Goal: Task Accomplishment & Management: Complete application form

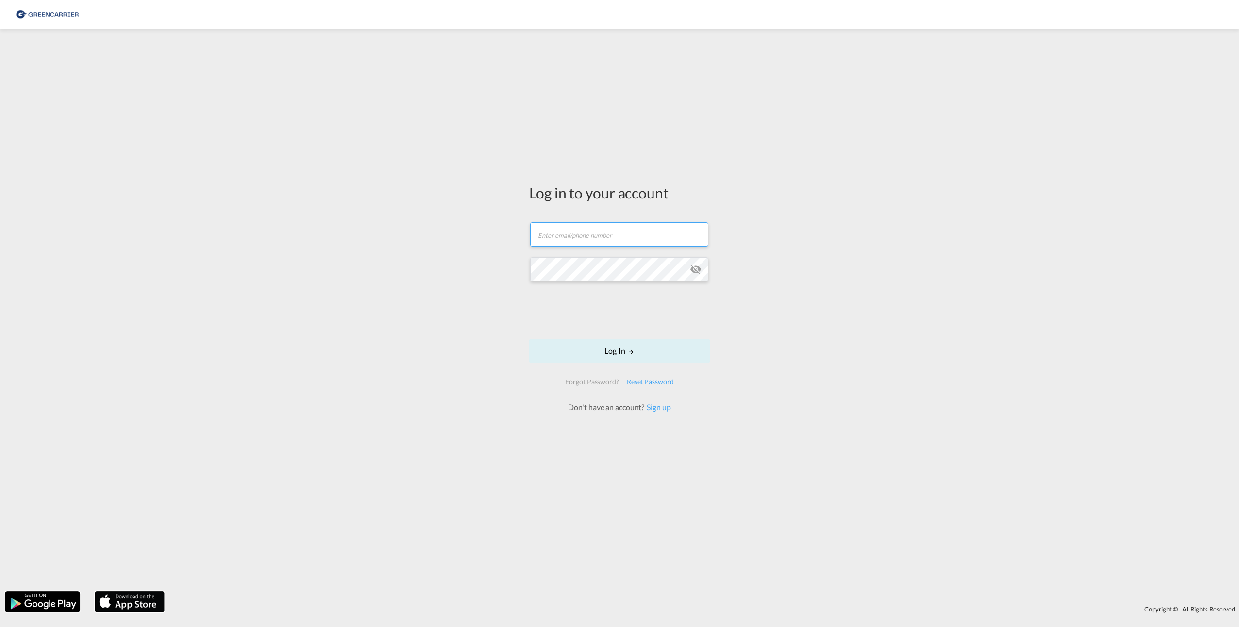
click at [568, 233] on input "text" at bounding box center [619, 234] width 178 height 24
type input "[PERSON_NAME][EMAIL_ADDRESS][PERSON_NAME][DOMAIN_NAME]"
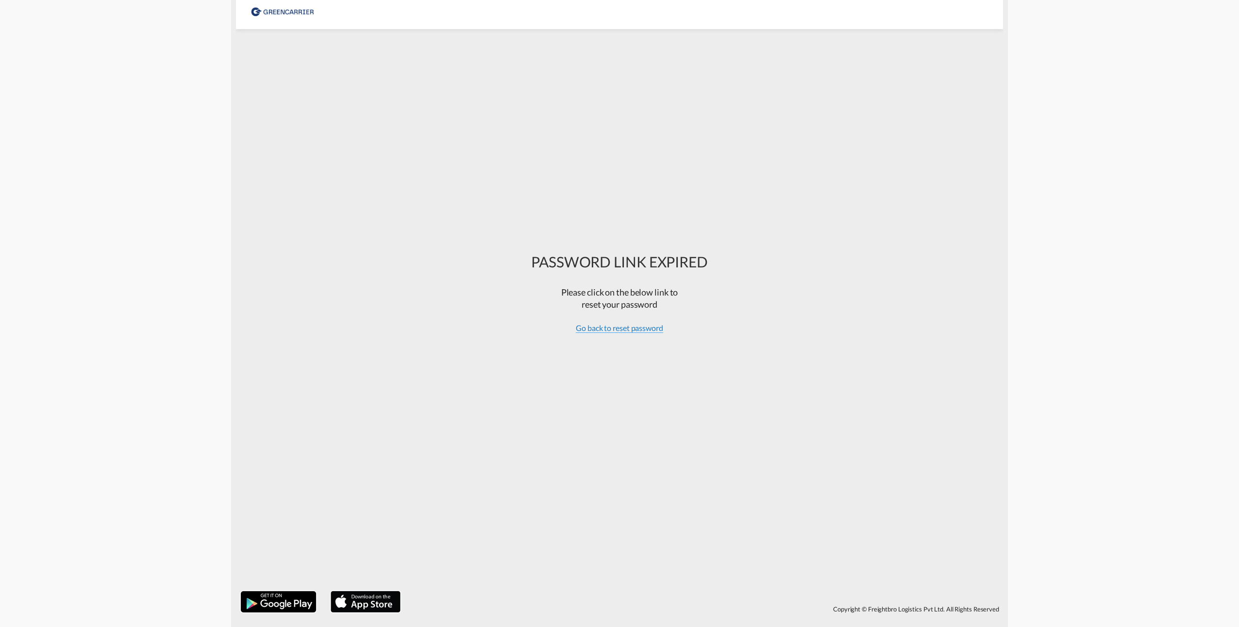
click at [617, 330] on span "Go back to reset password" at bounding box center [619, 328] width 87 height 10
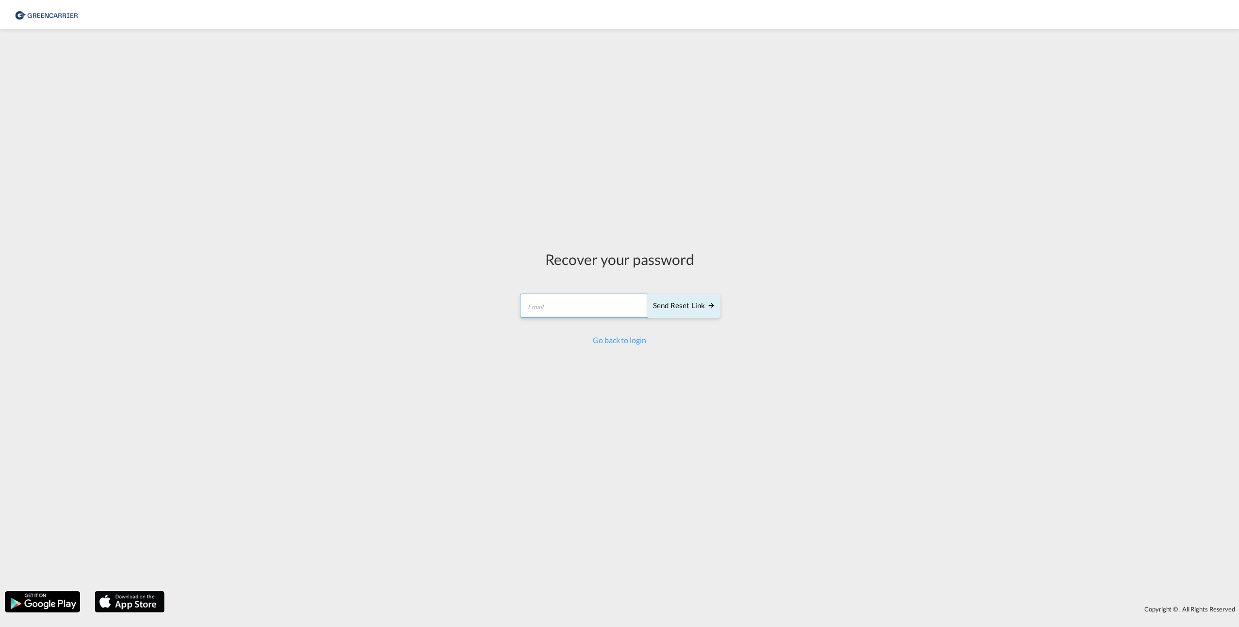
click at [587, 311] on input "email" at bounding box center [584, 306] width 129 height 24
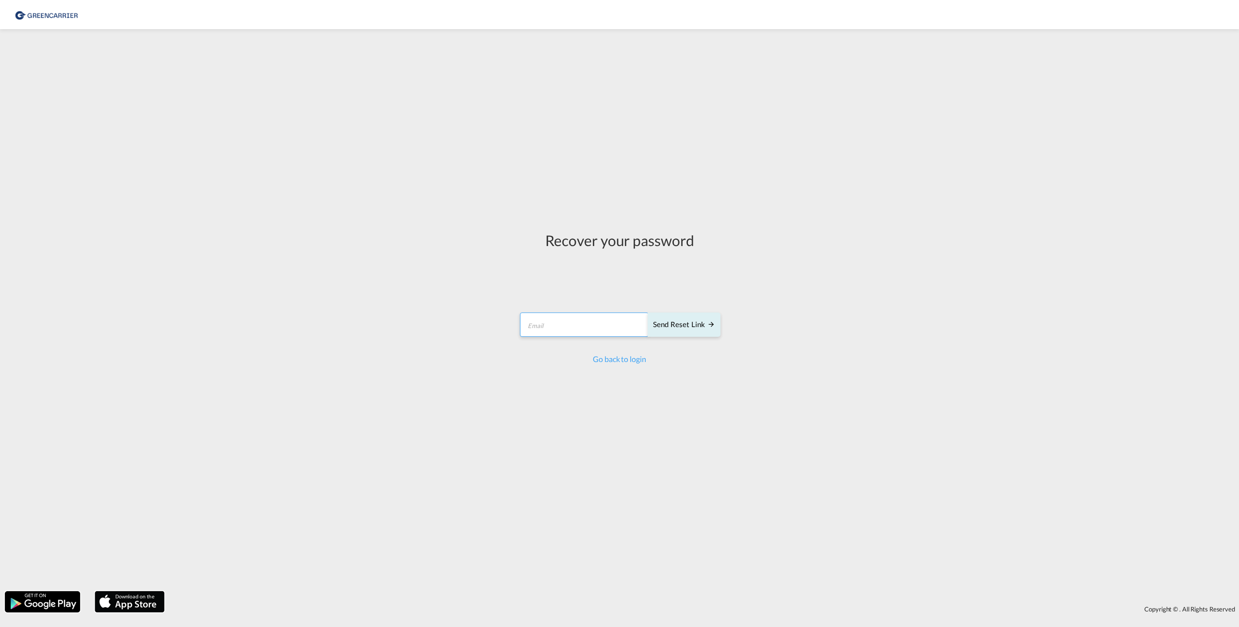
type input "[PERSON_NAME][EMAIL_ADDRESS][PERSON_NAME][DOMAIN_NAME]"
click at [682, 326] on div "Send reset link" at bounding box center [684, 324] width 62 height 11
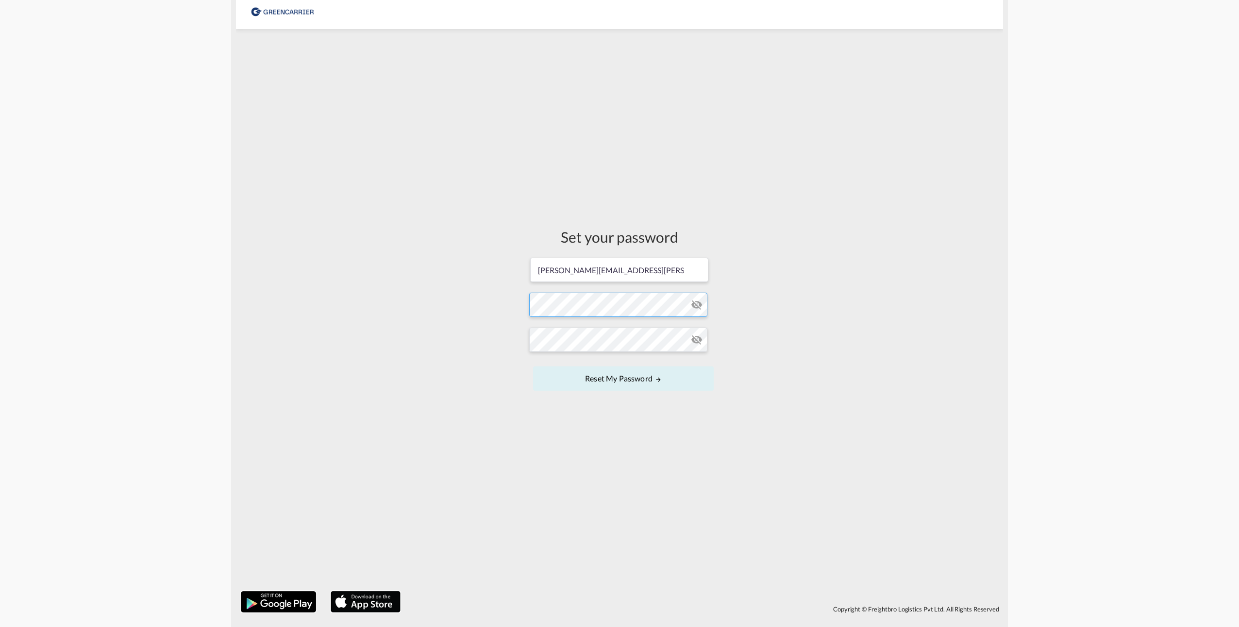
click at [570, 301] on form "[PERSON_NAME][EMAIL_ADDRESS][PERSON_NAME][DOMAIN_NAME] Password must contain th…" at bounding box center [619, 325] width 181 height 137
click at [555, 310] on form "[PERSON_NAME][EMAIL_ADDRESS][PERSON_NAME][DOMAIN_NAME] Password must contain th…" at bounding box center [619, 325] width 181 height 137
click at [546, 309] on form "[PERSON_NAME][EMAIL_ADDRESS][PERSON_NAME][DOMAIN_NAME] Password must contain th…" at bounding box center [619, 325] width 181 height 137
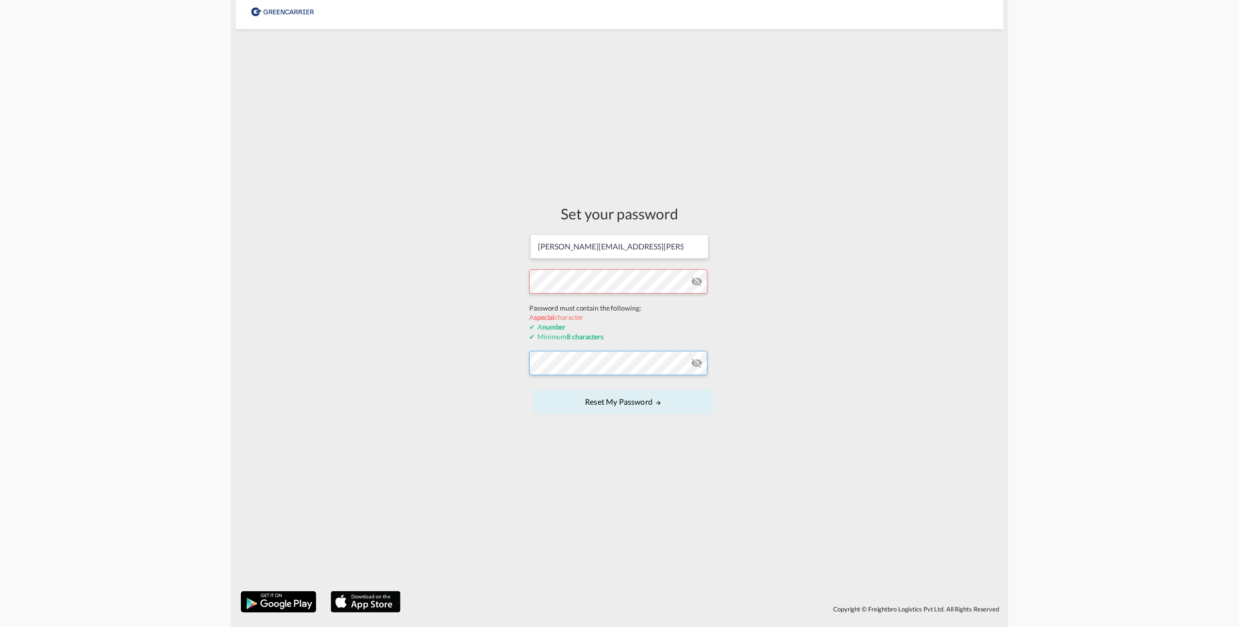
click at [559, 363] on form "[PERSON_NAME][EMAIL_ADDRESS][PERSON_NAME][DOMAIN_NAME] Password must contain th…" at bounding box center [619, 326] width 181 height 184
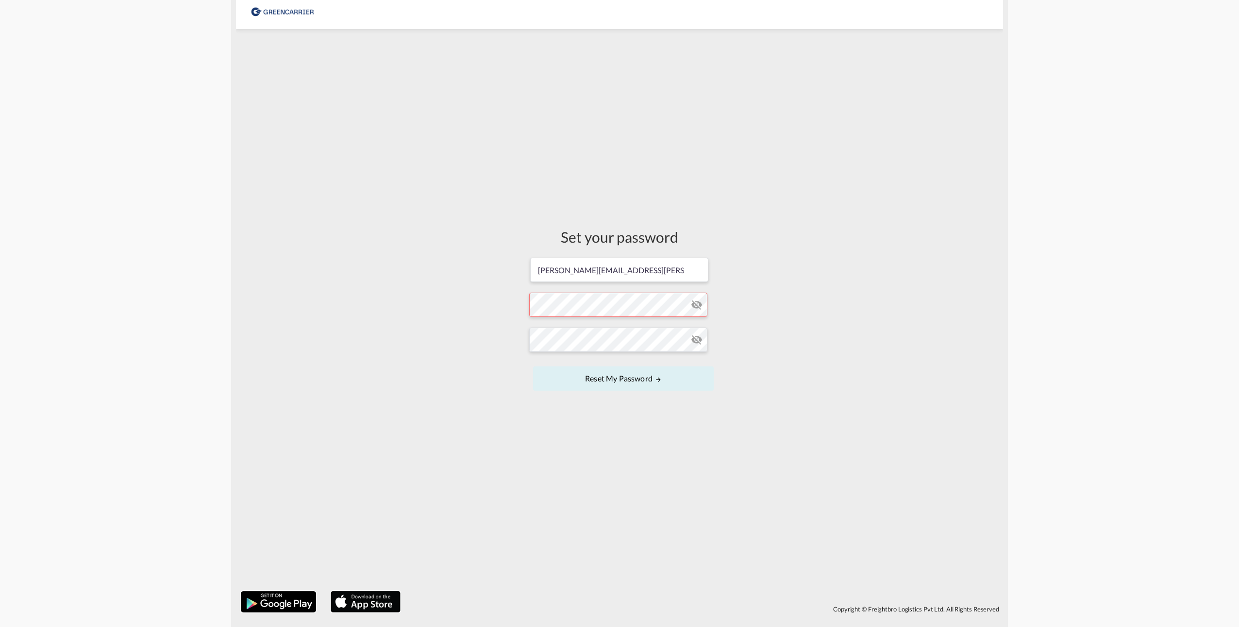
click at [696, 339] on md-icon "icon-eye-off" at bounding box center [697, 340] width 12 height 12
click at [697, 304] on md-icon "icon-eye-off" at bounding box center [697, 305] width 12 height 12
click at [612, 309] on form "[PERSON_NAME][EMAIL_ADDRESS][PERSON_NAME][DOMAIN_NAME] Password must contain th…" at bounding box center [619, 325] width 181 height 137
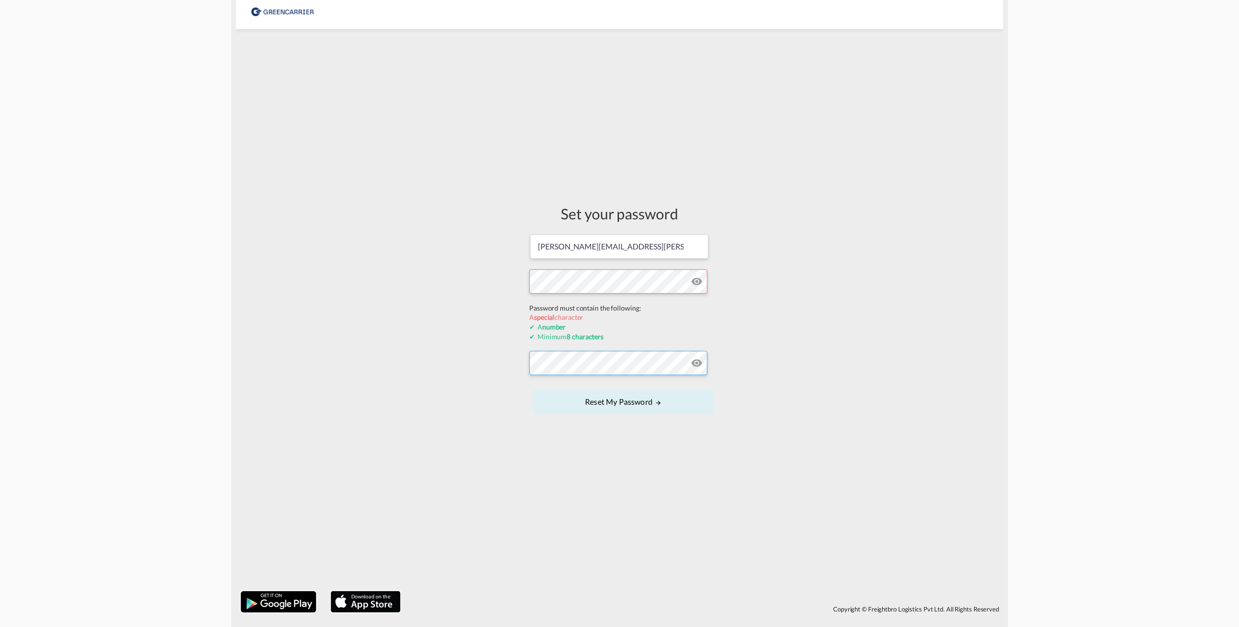
click at [582, 367] on form "[PERSON_NAME][EMAIL_ADDRESS][PERSON_NAME][DOMAIN_NAME] Password must contain th…" at bounding box center [619, 326] width 181 height 184
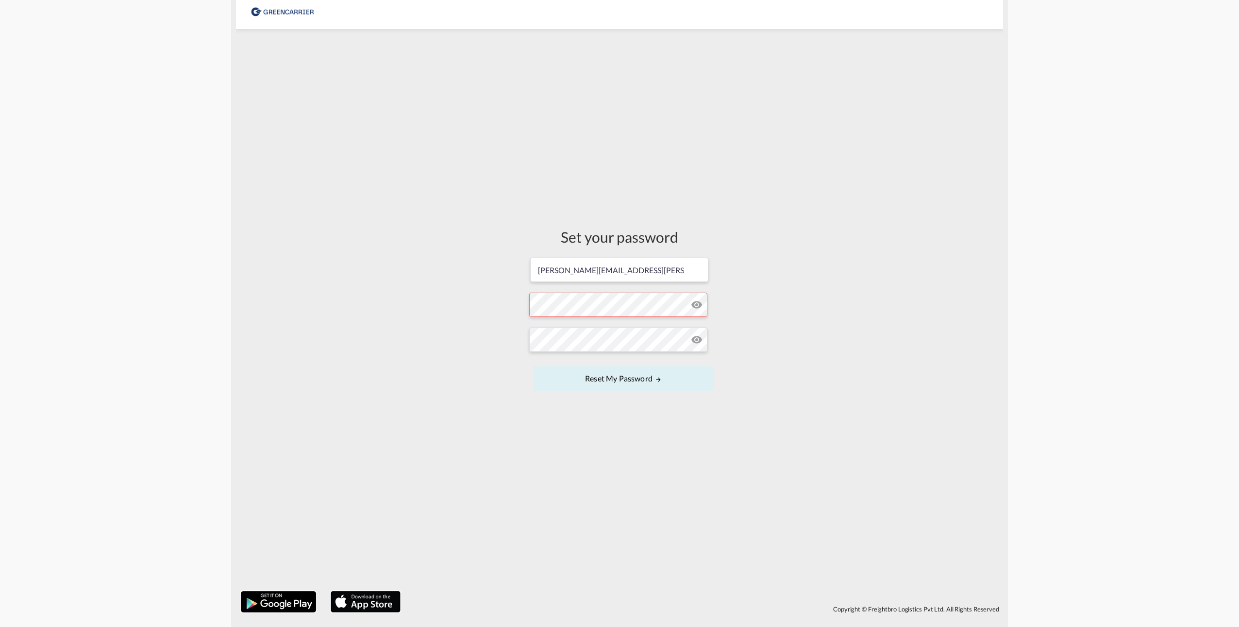
click at [594, 307] on form "[PERSON_NAME][EMAIL_ADDRESS][PERSON_NAME][DOMAIN_NAME] Password must contain th…" at bounding box center [619, 325] width 181 height 137
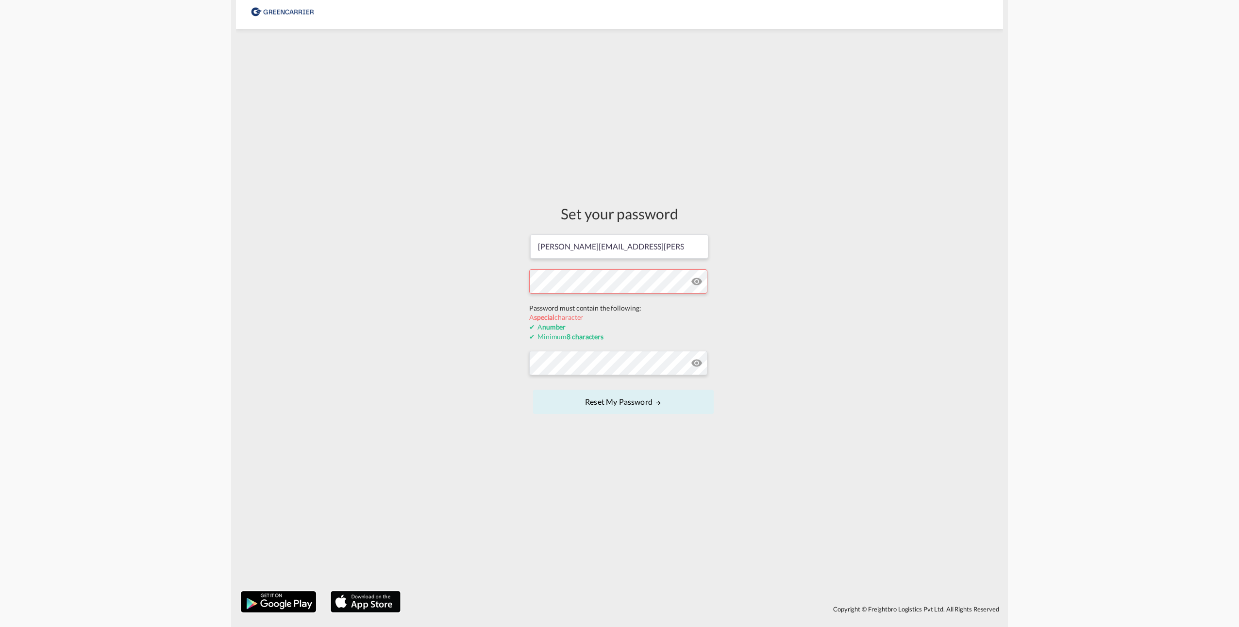
click at [480, 281] on div "Set your password [PERSON_NAME][EMAIL_ADDRESS][PERSON_NAME][DOMAIN_NAME] Passwo…" at bounding box center [619, 310] width 767 height 552
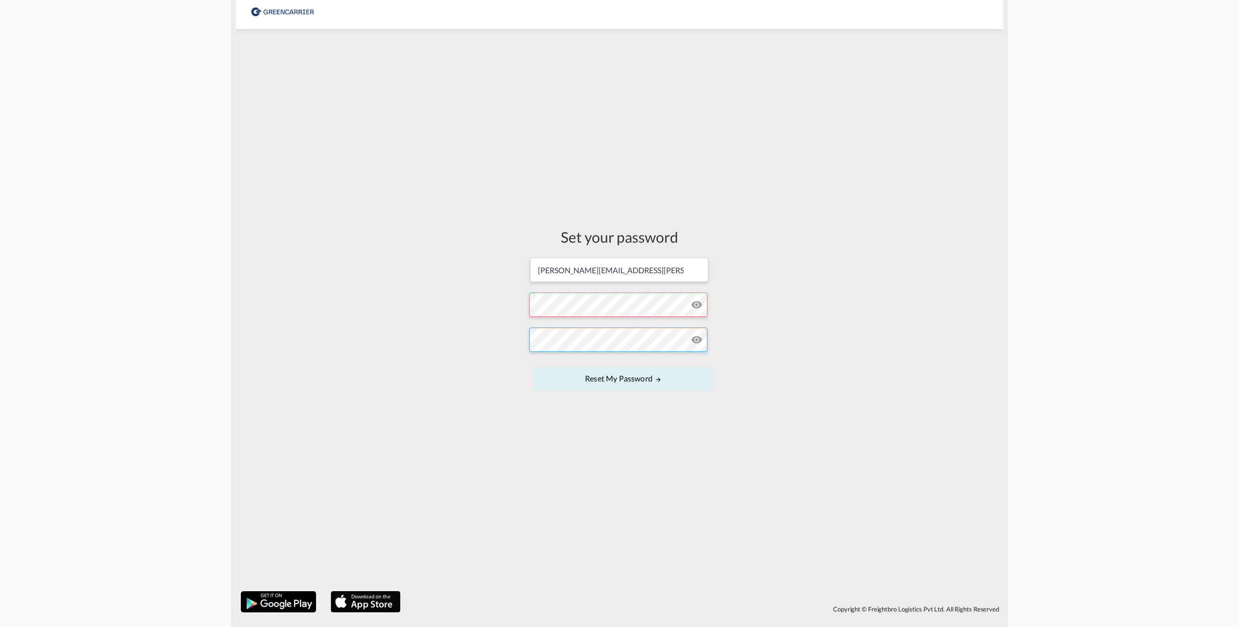
click at [604, 365] on form "[PERSON_NAME][EMAIL_ADDRESS][PERSON_NAME][DOMAIN_NAME] Password must contain th…" at bounding box center [619, 325] width 181 height 137
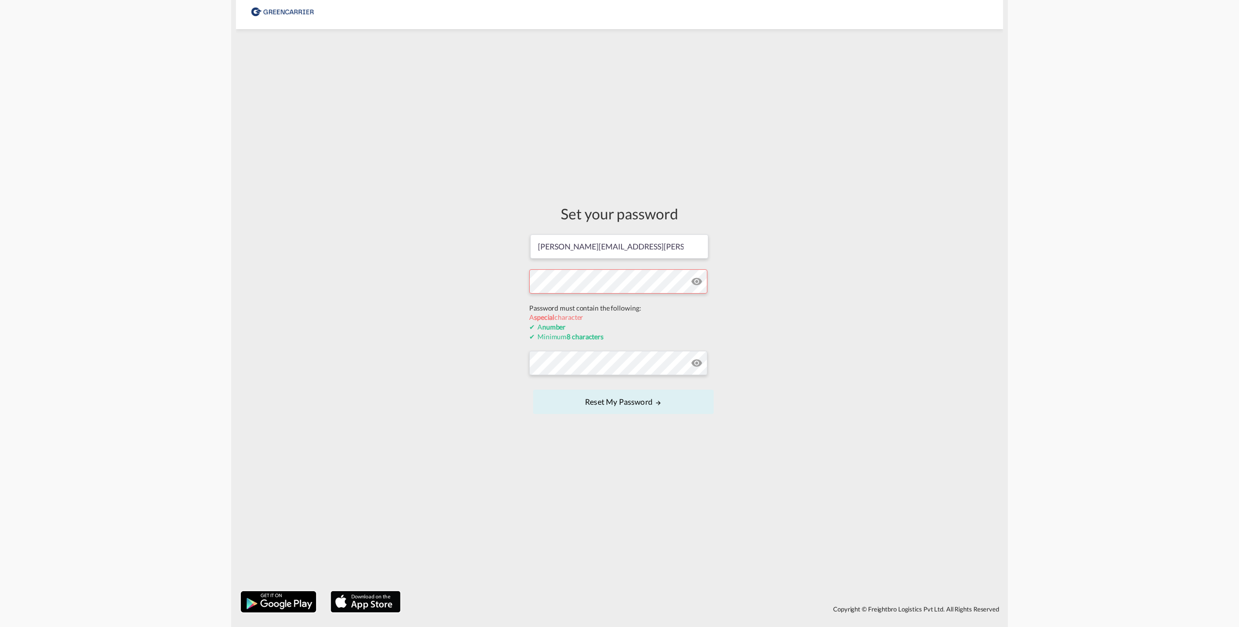
click at [493, 305] on div "Set your password [PERSON_NAME][EMAIL_ADDRESS][PERSON_NAME][DOMAIN_NAME] Passwo…" at bounding box center [619, 310] width 767 height 552
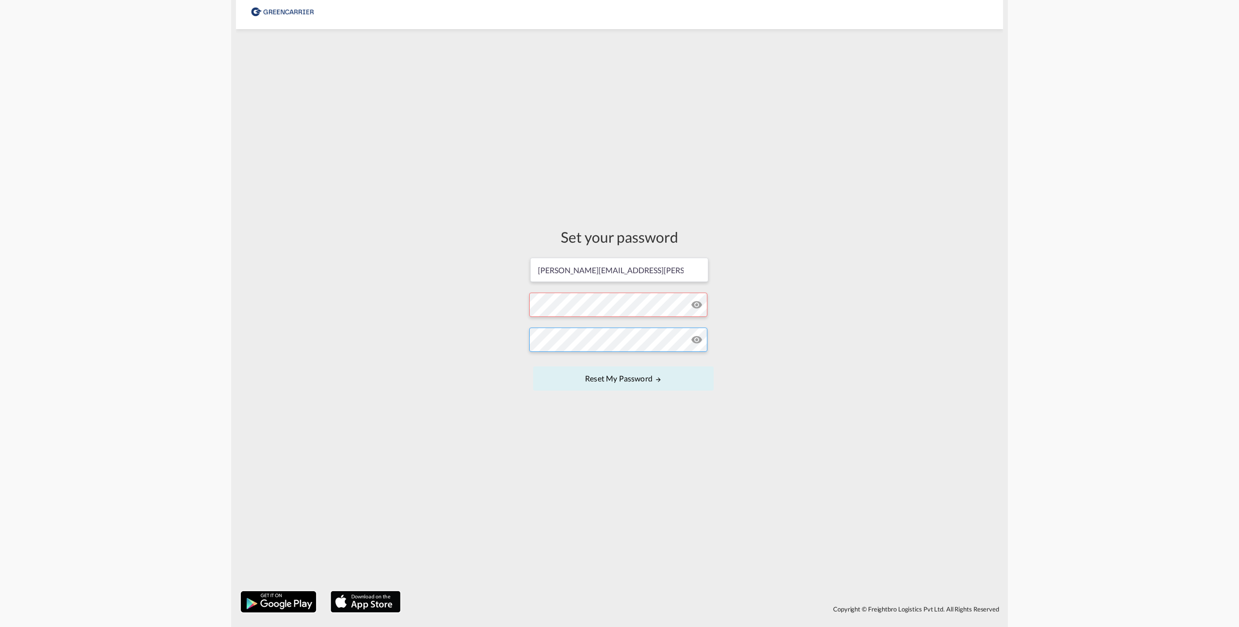
click at [482, 364] on div "Set your password [PERSON_NAME][EMAIL_ADDRESS][PERSON_NAME][DOMAIN_NAME] Passwo…" at bounding box center [619, 310] width 767 height 552
click at [558, 304] on form "[PERSON_NAME][EMAIL_ADDRESS][PERSON_NAME][DOMAIN_NAME] Password must contain th…" at bounding box center [619, 325] width 181 height 146
click at [553, 301] on form "[PERSON_NAME][EMAIL_ADDRESS][PERSON_NAME][DOMAIN_NAME] Password must contain th…" at bounding box center [619, 325] width 181 height 146
drag, startPoint x: 526, startPoint y: 286, endPoint x: 549, endPoint y: 314, distance: 35.5
click at [556, 301] on form "[PERSON_NAME][EMAIL_ADDRESS][PERSON_NAME][DOMAIN_NAME] Password must contain th…" at bounding box center [619, 325] width 181 height 146
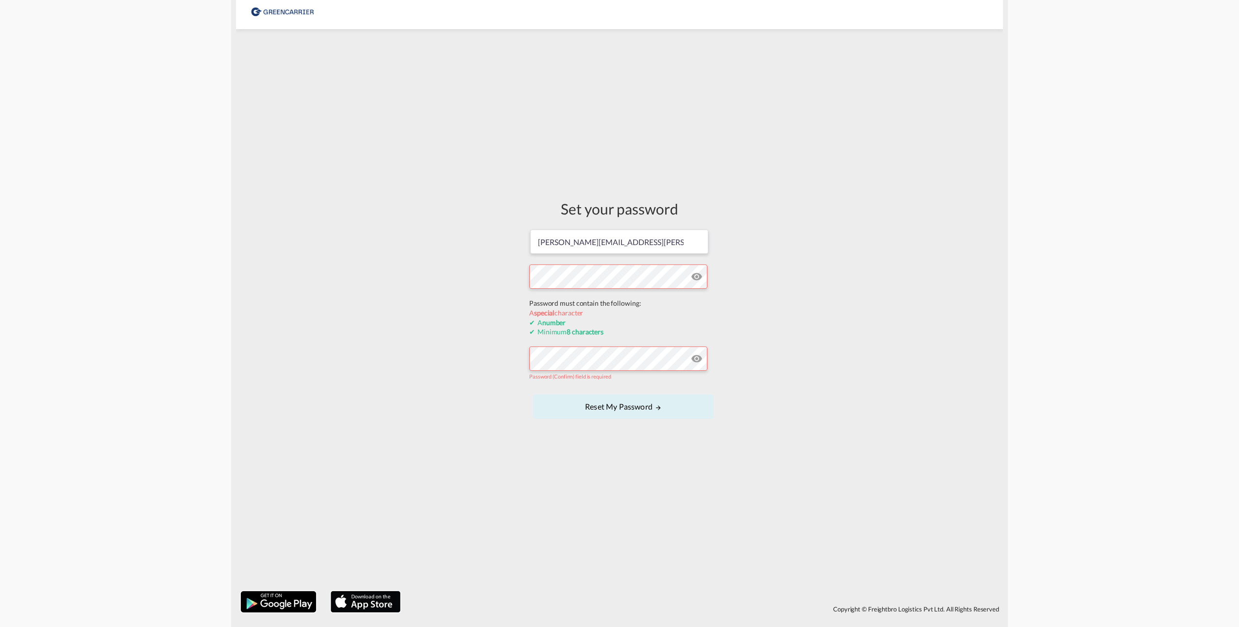
click at [594, 304] on form "[PERSON_NAME][EMAIL_ADDRESS][PERSON_NAME][DOMAIN_NAME] Password must contain th…" at bounding box center [619, 325] width 181 height 193
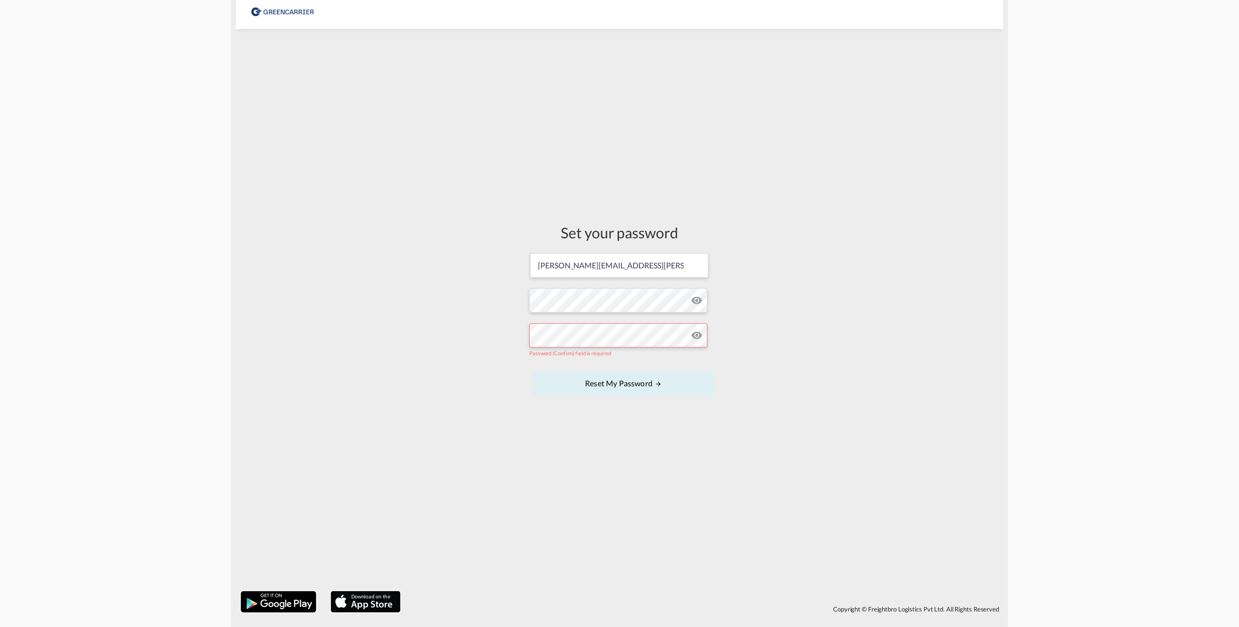
click at [567, 363] on form "[PERSON_NAME][EMAIL_ADDRESS][PERSON_NAME][DOMAIN_NAME] Password must contain th…" at bounding box center [619, 325] width 181 height 146
click at [643, 380] on button "Reset my password" at bounding box center [623, 379] width 181 height 24
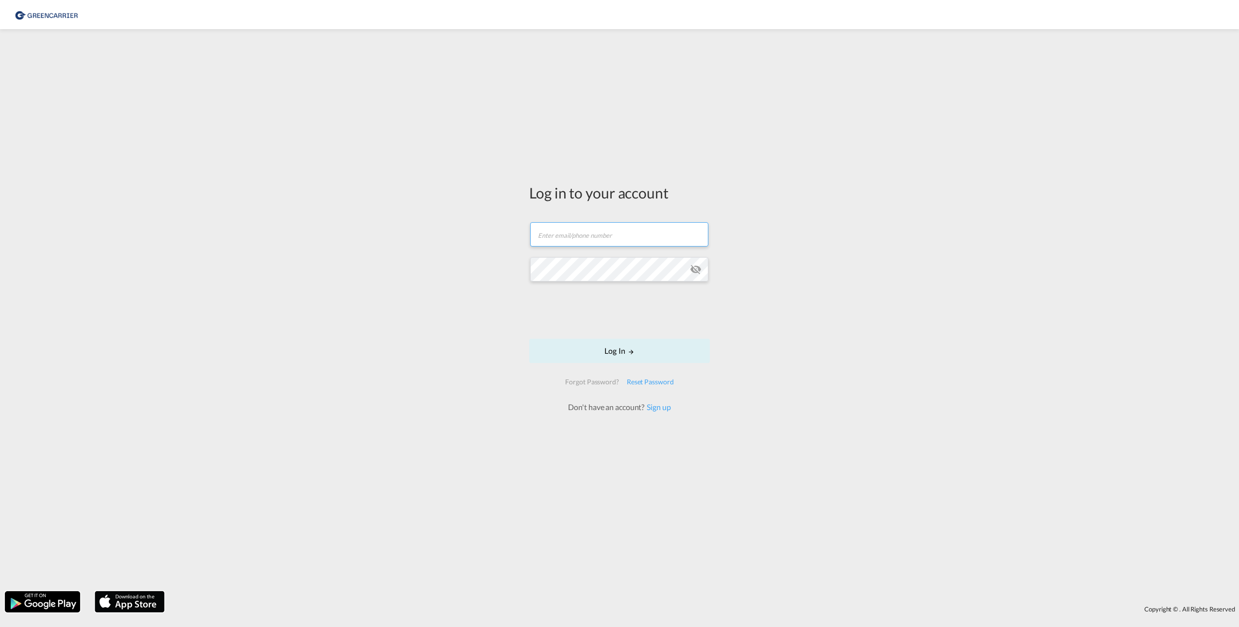
click at [559, 232] on input "text" at bounding box center [619, 234] width 178 height 24
type input "[PERSON_NAME][EMAIL_ADDRESS][PERSON_NAME][DOMAIN_NAME]"
click at [616, 347] on button "Log In" at bounding box center [619, 351] width 181 height 24
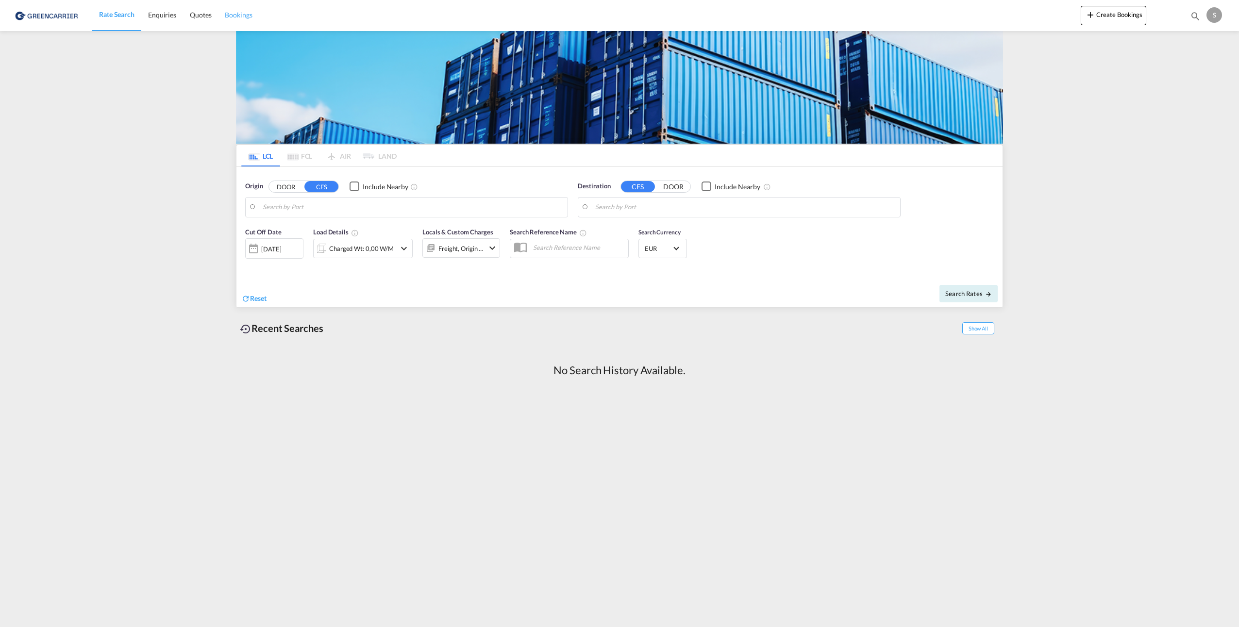
click at [238, 14] on span "Bookings" at bounding box center [238, 15] width 27 height 8
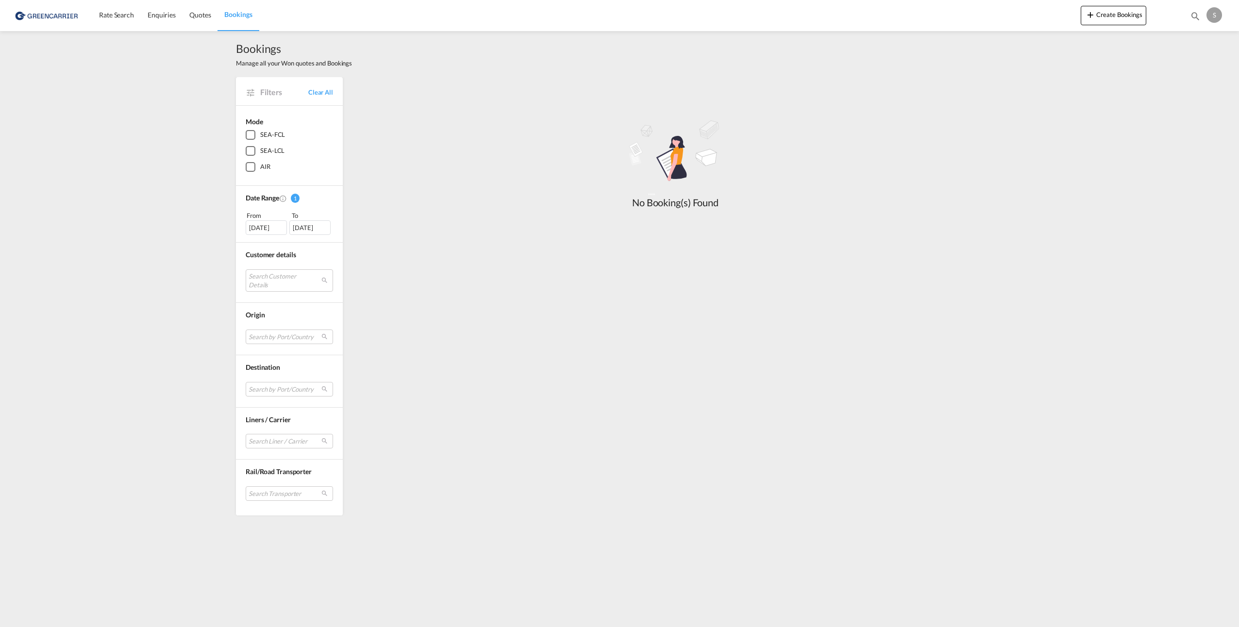
click at [250, 150] on div "SEA-LCL" at bounding box center [251, 151] width 10 height 10
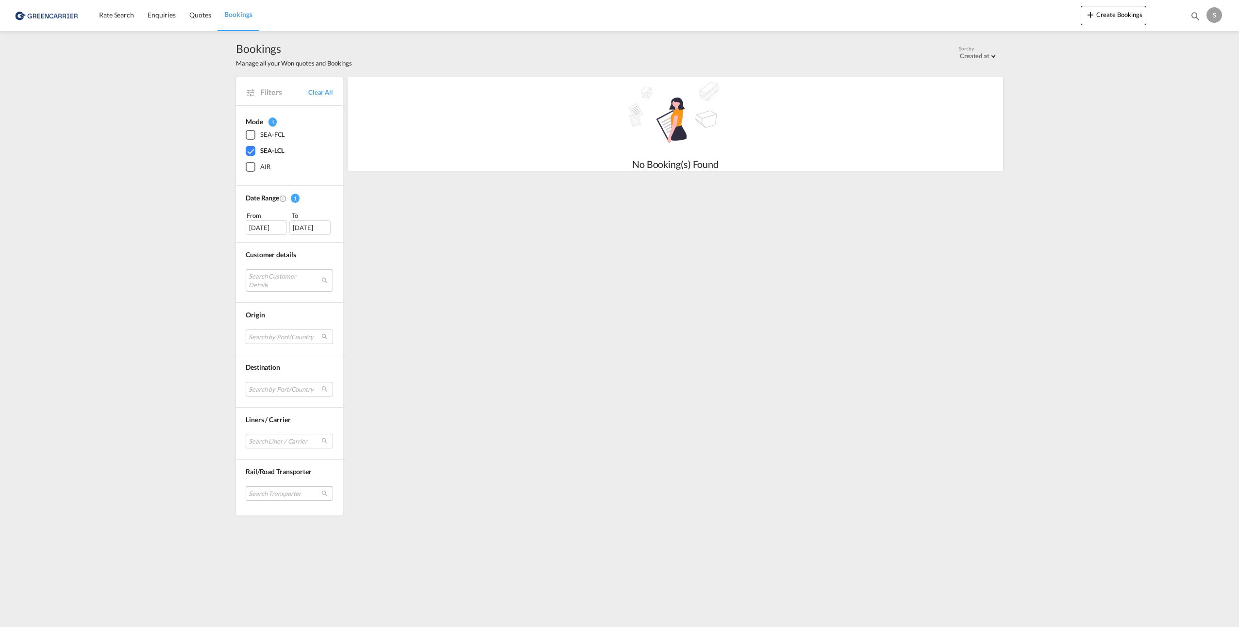
click at [266, 228] on div "[DATE]" at bounding box center [266, 227] width 41 height 15
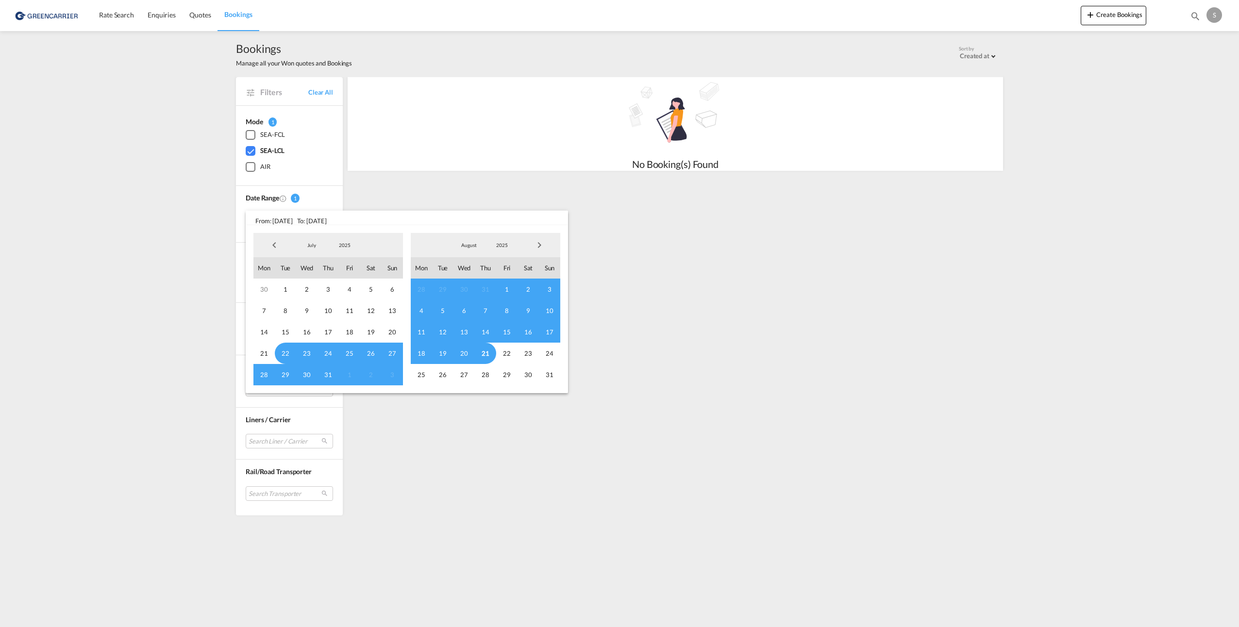
click at [706, 259] on md-backdrop at bounding box center [619, 313] width 1239 height 627
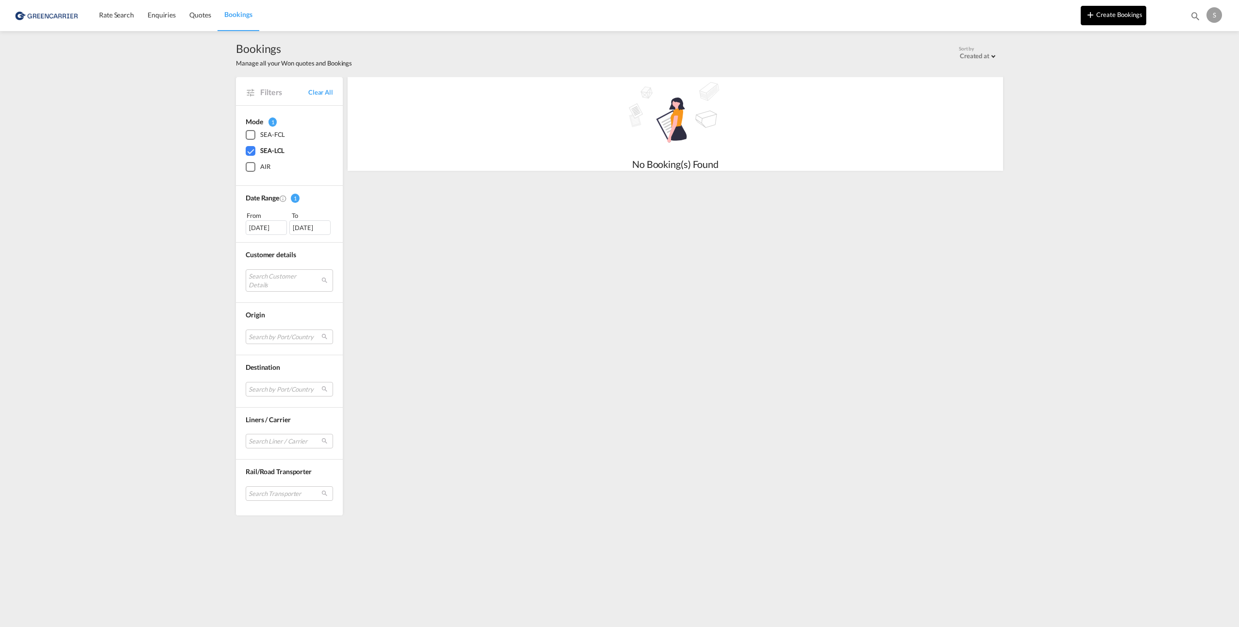
click at [1089, 14] on md-icon "icon-plus 400-fg" at bounding box center [1091, 15] width 12 height 12
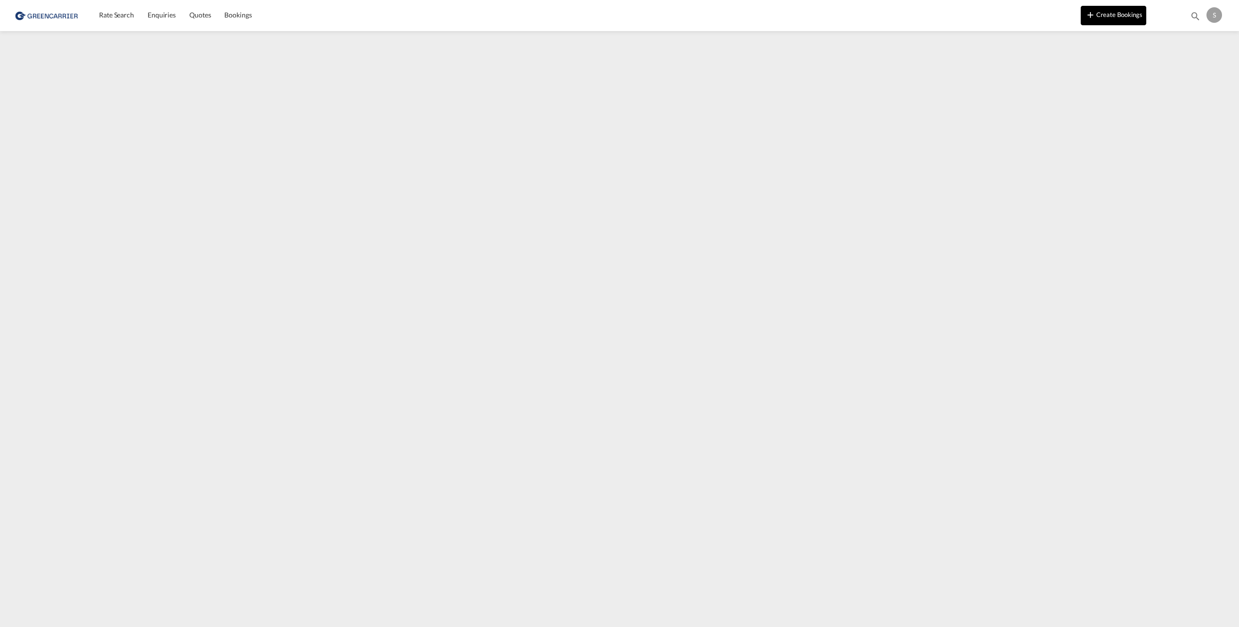
click at [1096, 14] on md-icon "icon-plus 400-fg" at bounding box center [1091, 15] width 12 height 12
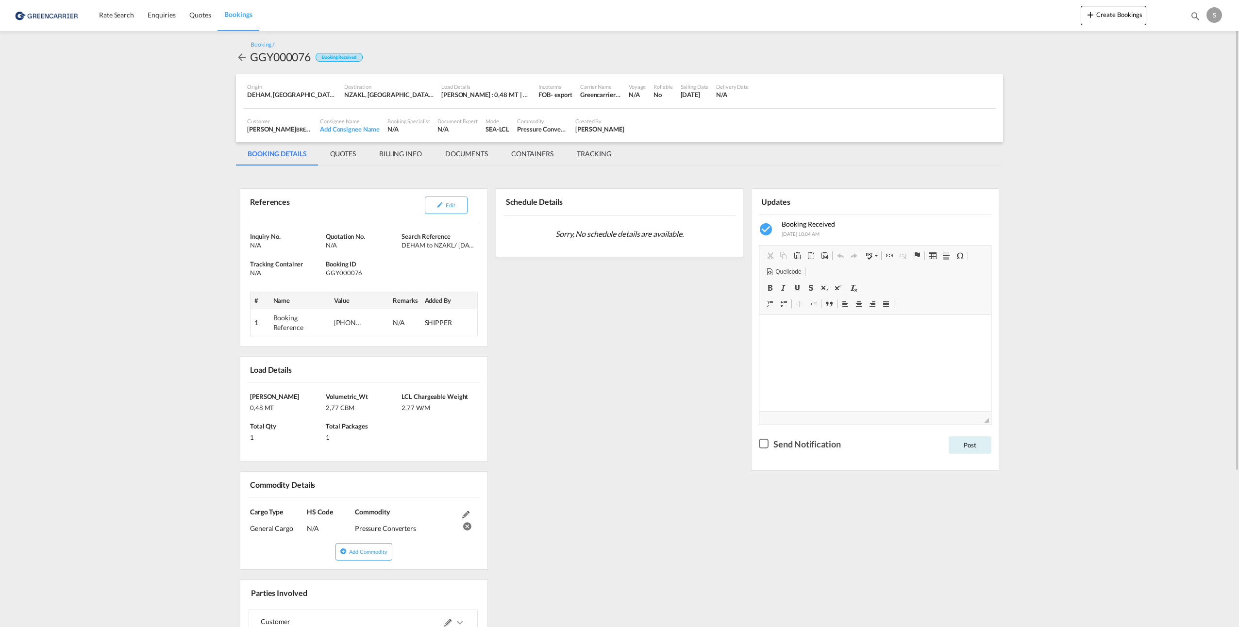
click at [765, 446] on div "Checkbox No Ink" at bounding box center [764, 444] width 10 height 10
click at [978, 446] on button "Post" at bounding box center [970, 444] width 43 height 17
